Goal: Find contact information: Find contact information

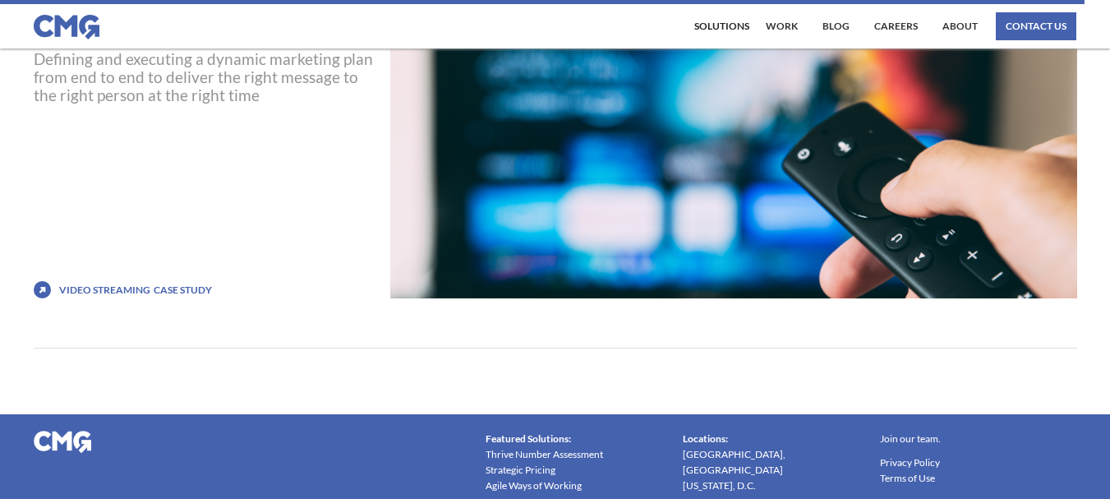
scroll to position [7824, 0]
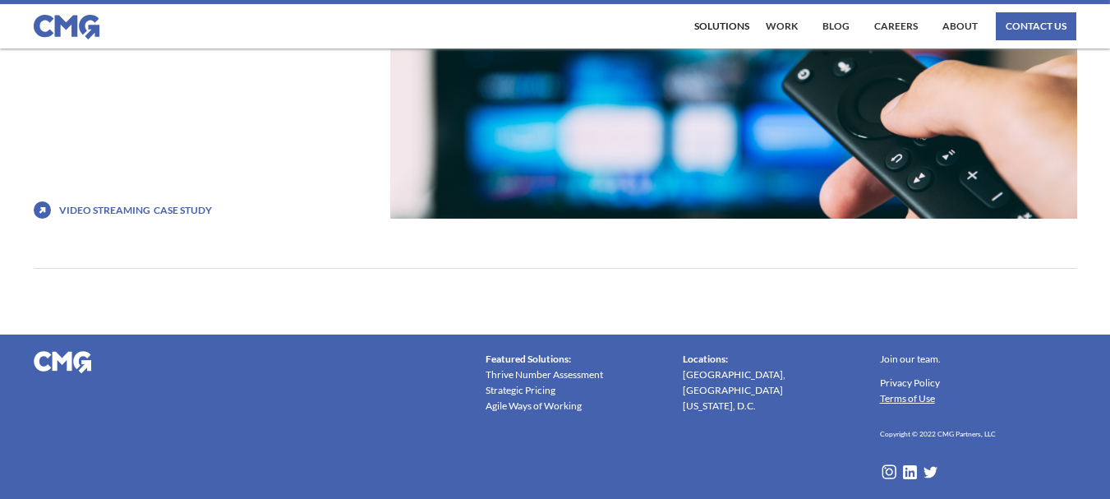
click at [898, 393] on link "Terms of Use" at bounding box center [907, 398] width 55 height 16
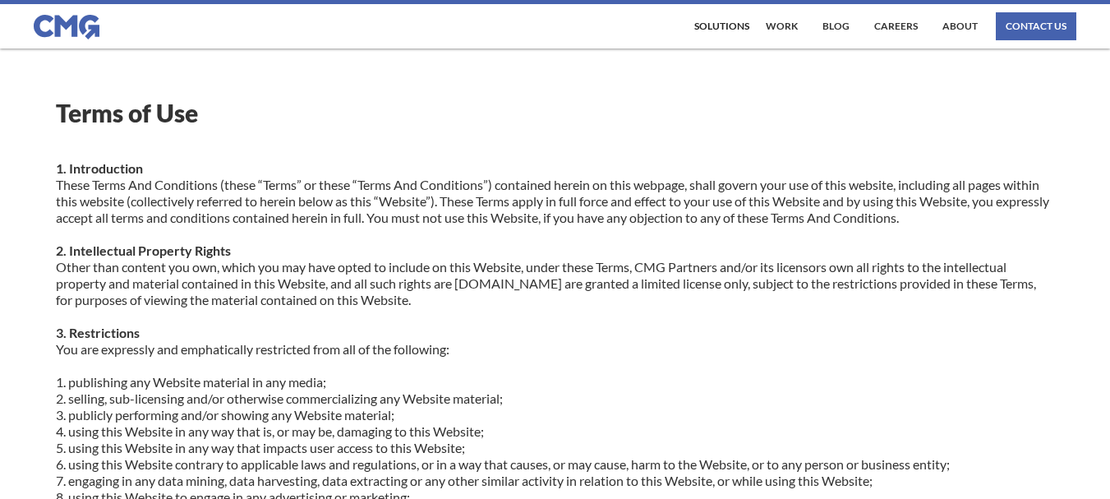
scroll to position [944, 0]
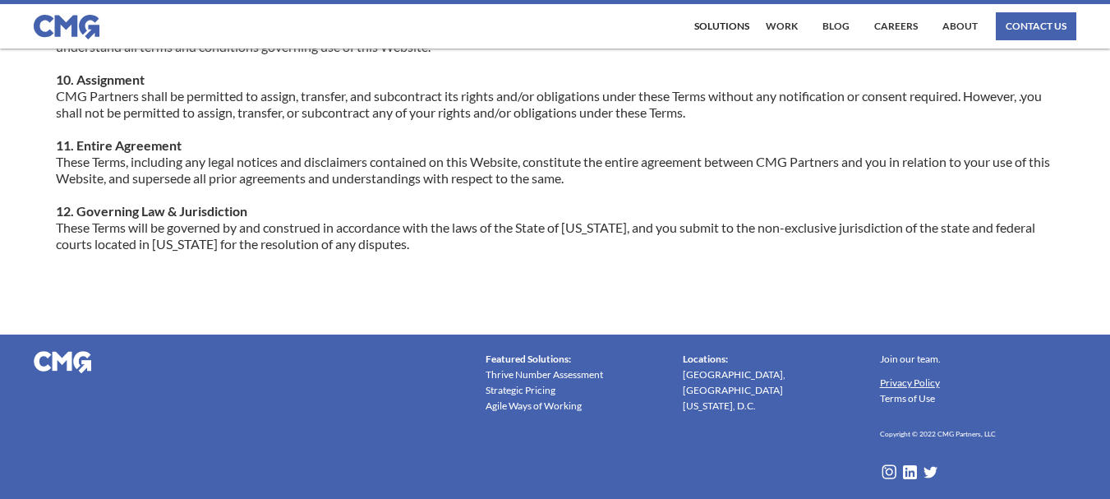
click at [902, 385] on link "Privacy Policy" at bounding box center [910, 383] width 60 height 16
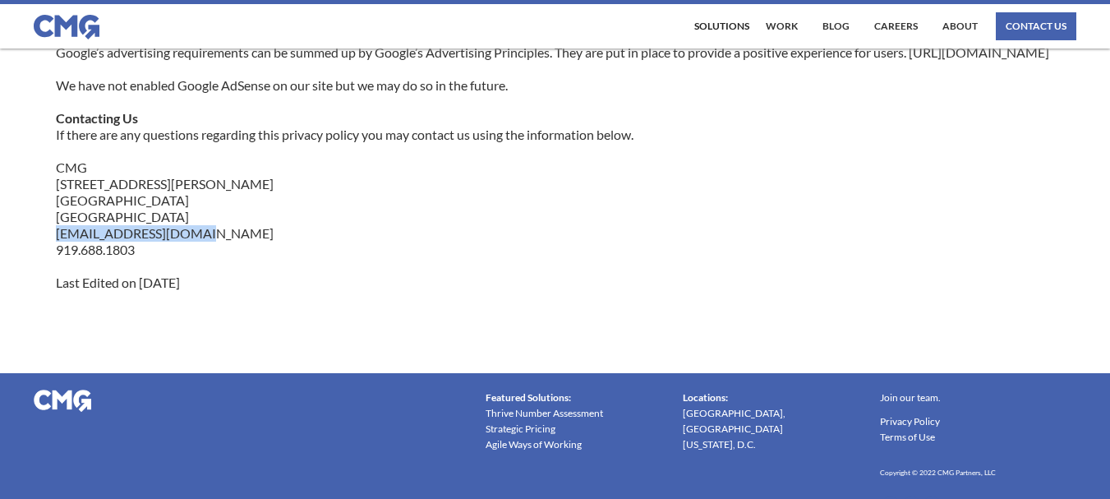
drag, startPoint x: 196, startPoint y: 252, endPoint x: 133, endPoint y: 258, distance: 63.6
copy p "hello@cmgpartners.com"
